Goal: Information Seeking & Learning: Learn about a topic

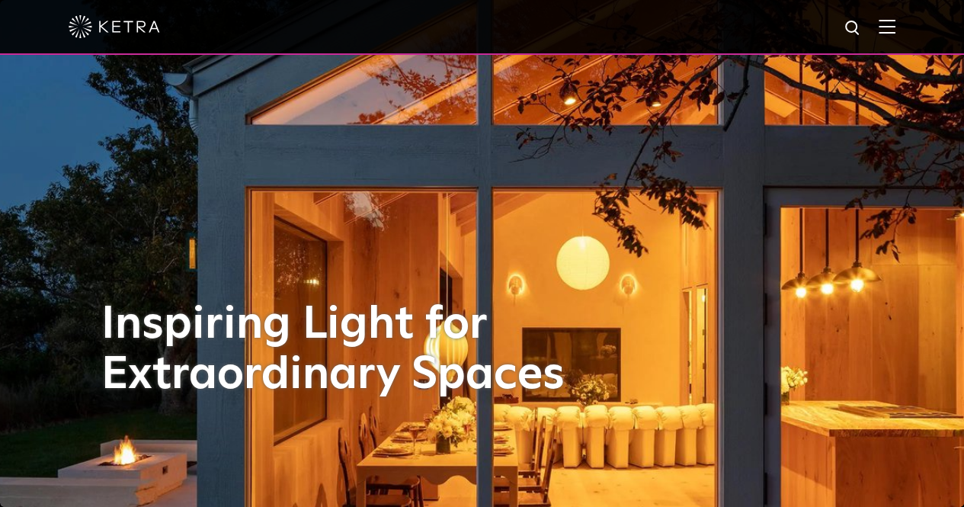
click at [892, 27] on img at bounding box center [886, 26] width 17 height 14
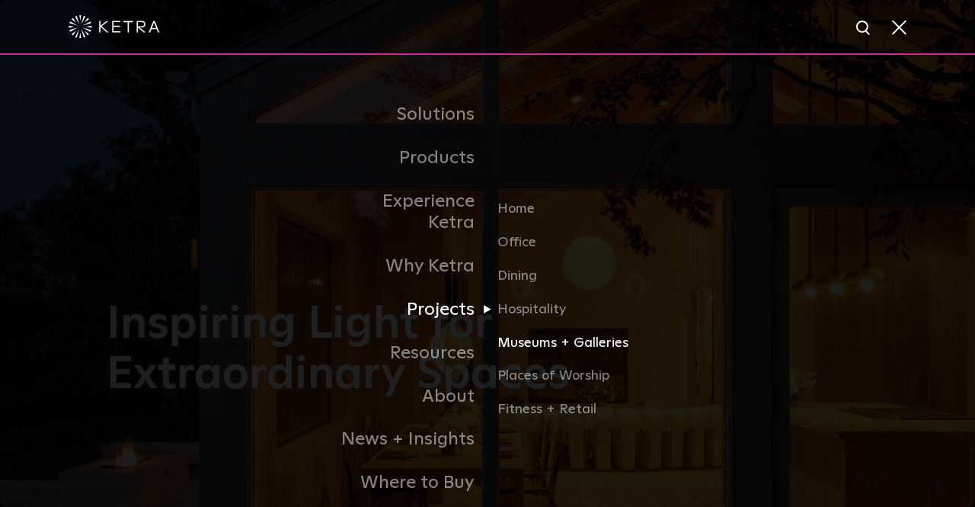
click at [533, 332] on link "Museums + Galleries" at bounding box center [570, 349] width 146 height 34
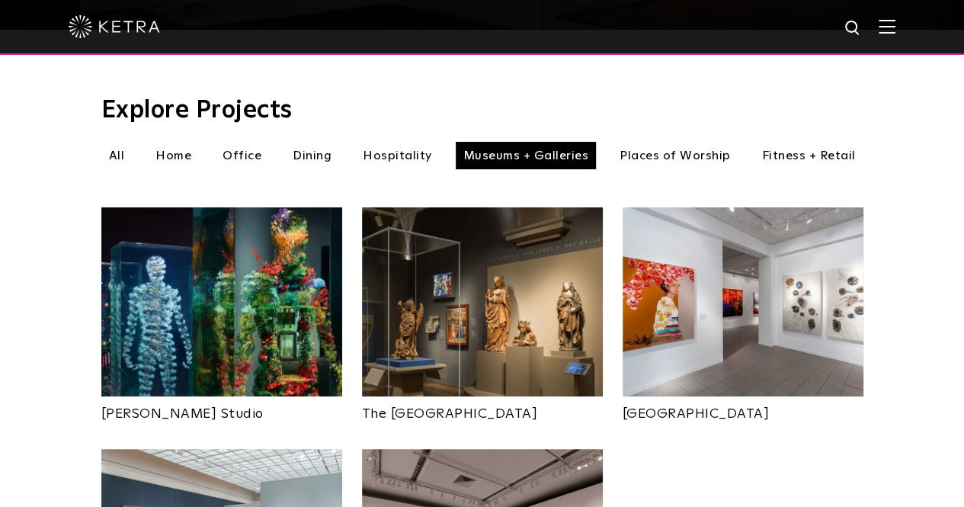
scroll to position [580, 0]
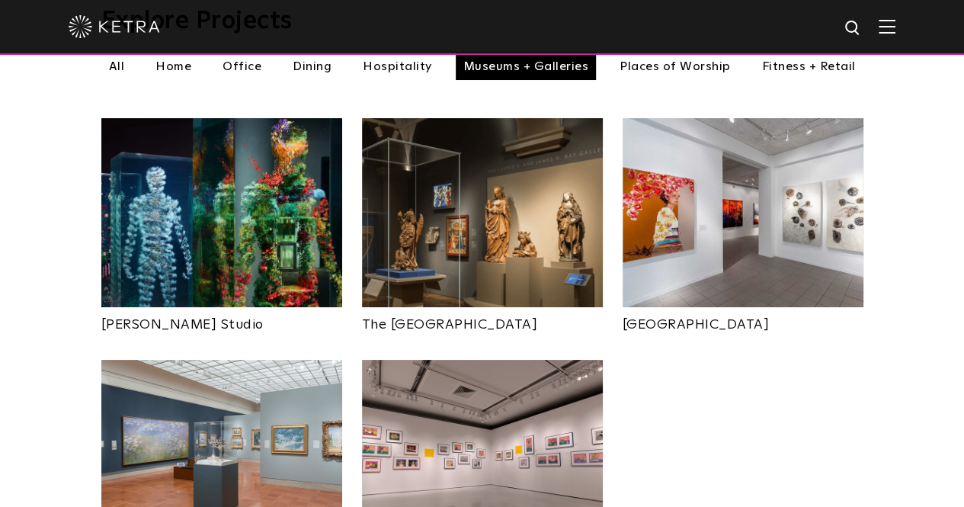
click at [245, 280] on img at bounding box center [221, 212] width 241 height 189
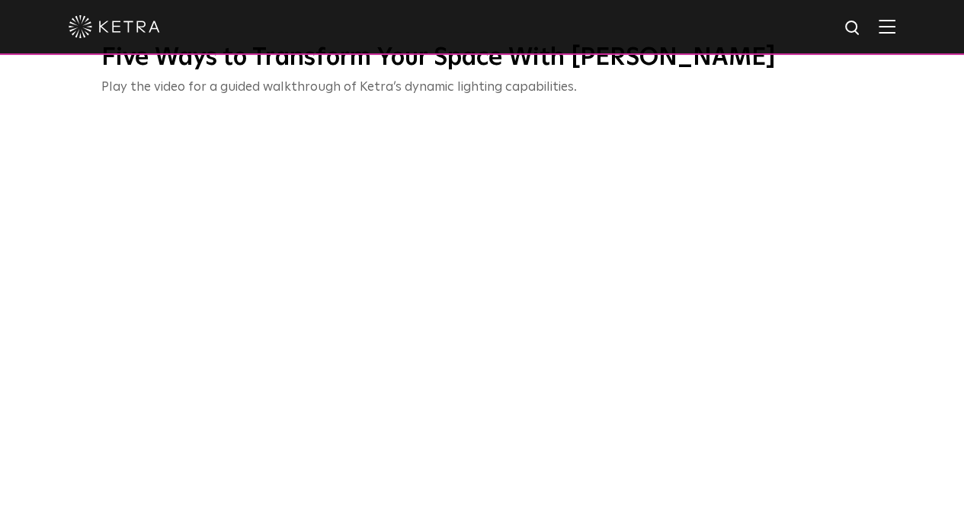
click at [895, 25] on img at bounding box center [886, 26] width 17 height 14
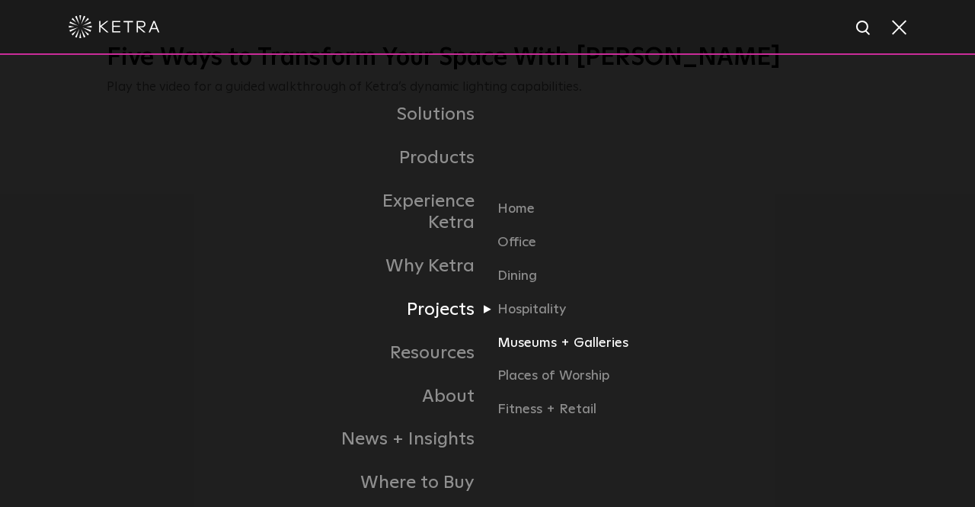
click at [517, 332] on link "Museums + Galleries" at bounding box center [570, 349] width 146 height 34
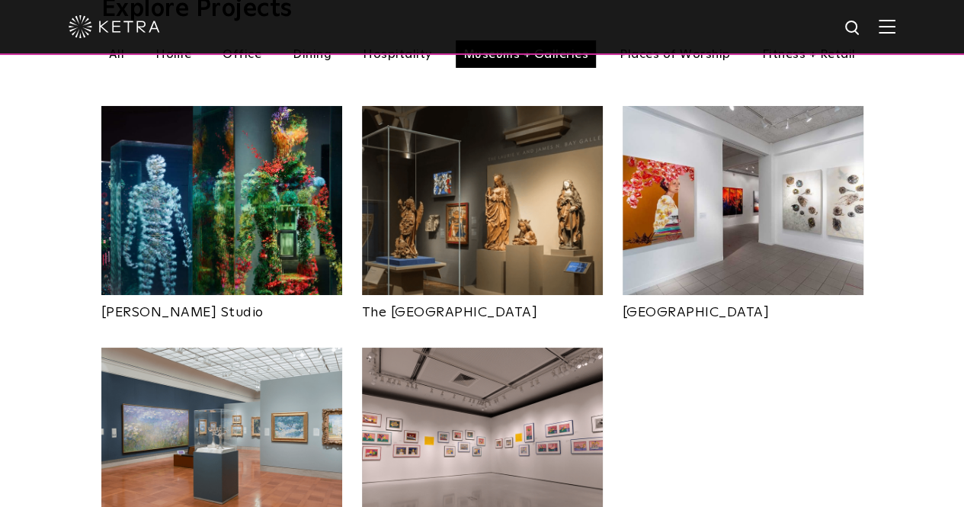
scroll to position [597, 0]
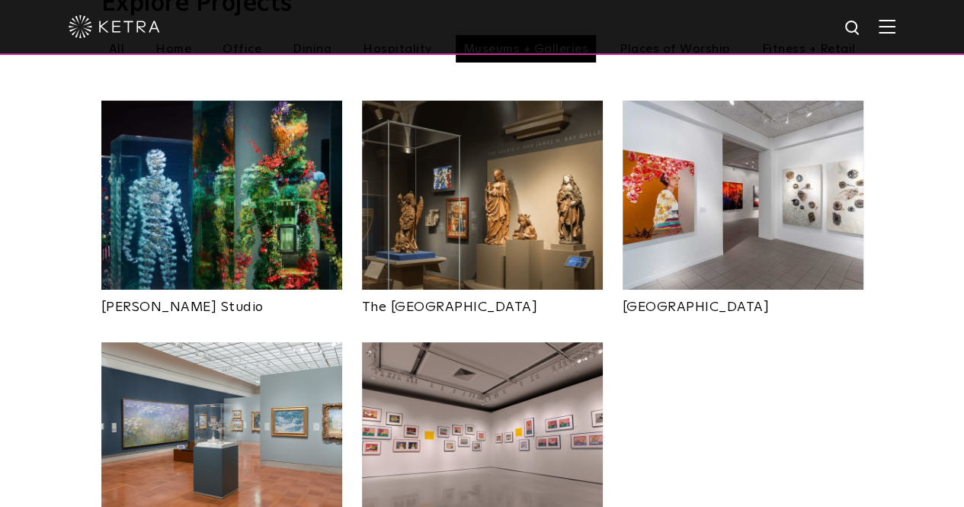
click at [549, 232] on img at bounding box center [482, 195] width 241 height 189
